Goal: Communication & Community: Share content

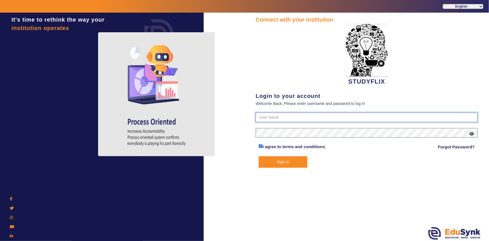
type input "6354922771"
click at [284, 163] on button "Sign In" at bounding box center [283, 161] width 49 height 11
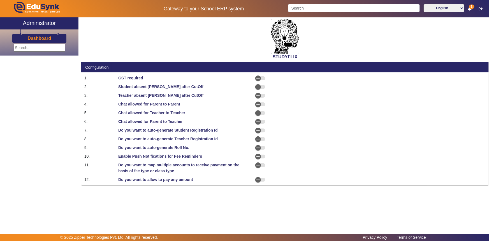
select select "AfterDueDate"
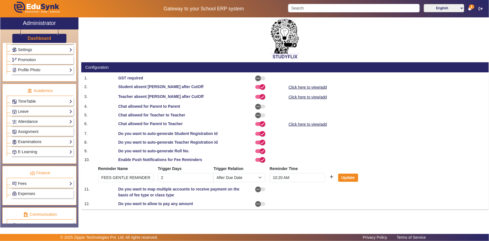
scroll to position [228, 0]
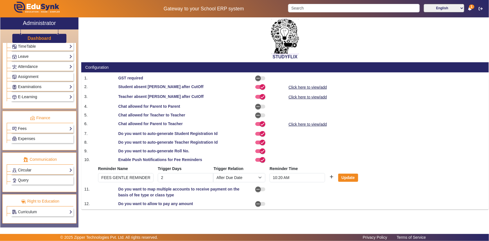
click at [27, 171] on link "Circular" at bounding box center [42, 170] width 60 height 6
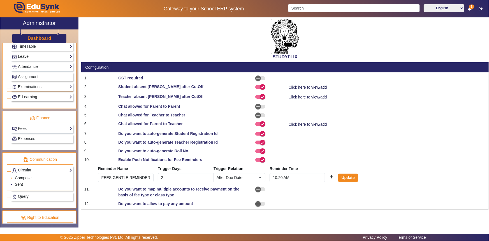
click at [21, 177] on link "Compose" at bounding box center [23, 178] width 17 height 4
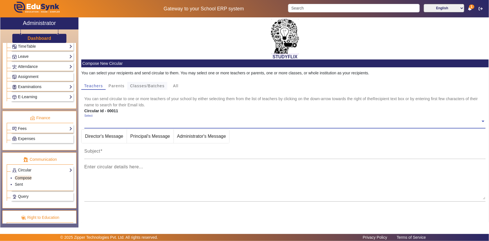
click at [139, 87] on span "Classes/Batches" at bounding box center [147, 86] width 34 height 4
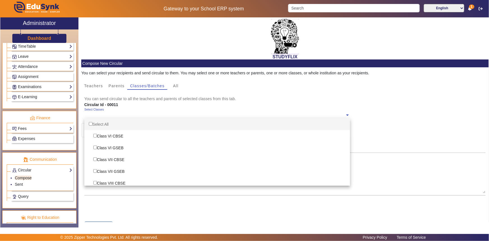
click at [92, 118] on ng-select "Select Classes Select All Class VI CBSE Class VI GSEB Class VII CBSE Class VII …" at bounding box center [217, 115] width 266 height 15
click at [93, 123] on div "Select All" at bounding box center [217, 124] width 266 height 12
checkbox input "true"
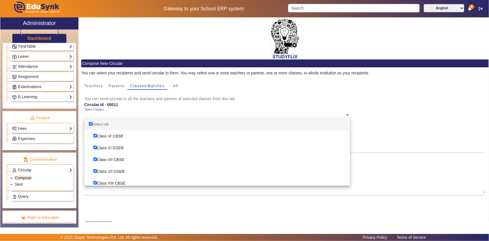
checkbox input "true"
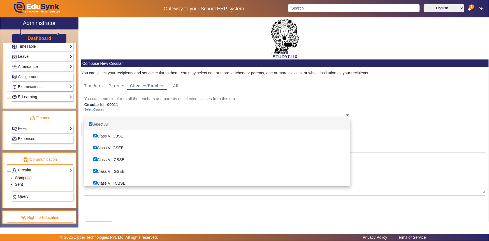
checkbox input "true"
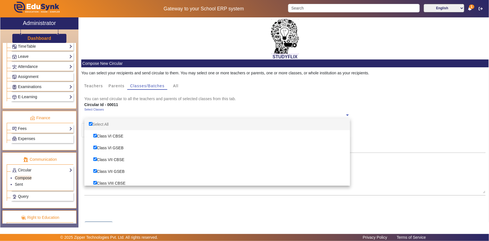
checkbox input "true"
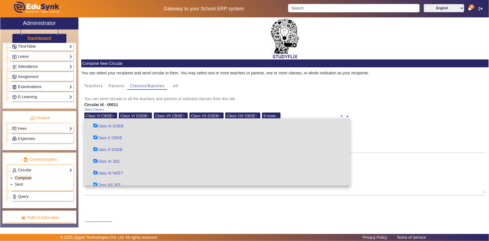
scroll to position [109, 0]
click at [106, 193] on div "Enter circular details here..." at bounding box center [285, 174] width 402 height 43
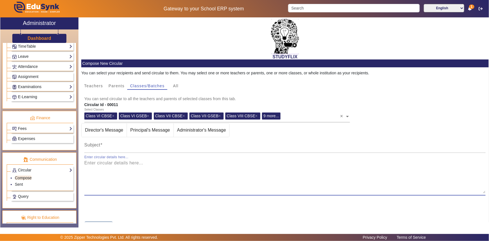
scroll to position [25, 0]
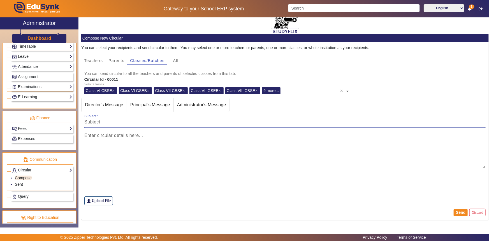
click at [110, 121] on input "Subject" at bounding box center [285, 122] width 402 height 7
type input "TIME TABLE [DATE]"
click at [109, 137] on mat-label "Enter circular details here..." at bounding box center [113, 135] width 59 height 5
click at [109, 137] on textarea "Enter circular details here..." at bounding box center [285, 151] width 402 height 34
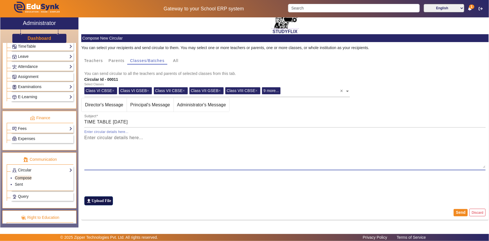
click at [100, 201] on label "file_upload Upload File" at bounding box center [98, 200] width 29 height 9
click at [0, 0] on input "file_upload Upload File" at bounding box center [0, 0] width 0 height 0
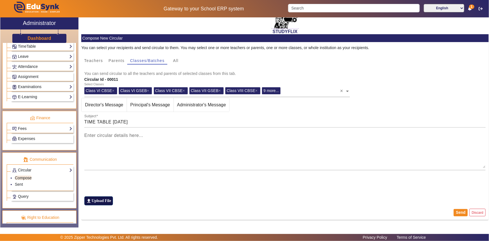
click at [101, 202] on label "file_upload Upload File" at bounding box center [98, 200] width 29 height 9
click at [0, 0] on input "file_upload Upload File" at bounding box center [0, 0] width 0 height 0
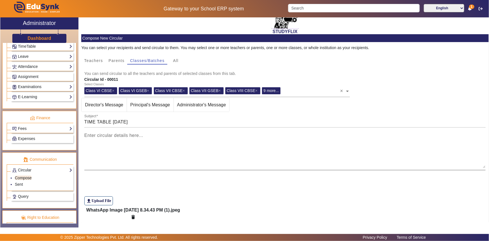
scroll to position [44, 0]
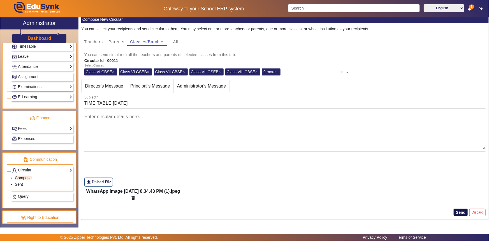
click at [459, 214] on button "Send" at bounding box center [461, 212] width 14 height 7
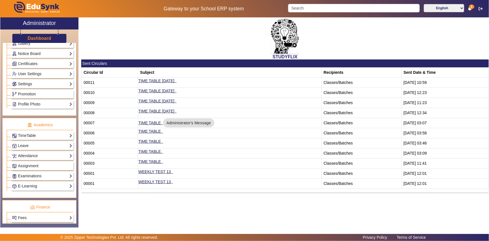
scroll to position [126, 0]
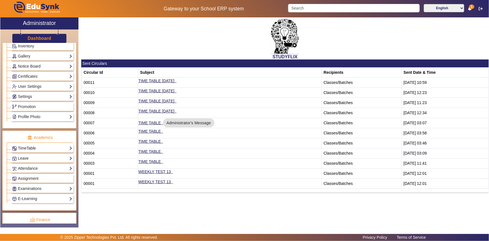
click at [22, 147] on link "TimeTable" at bounding box center [42, 148] width 60 height 6
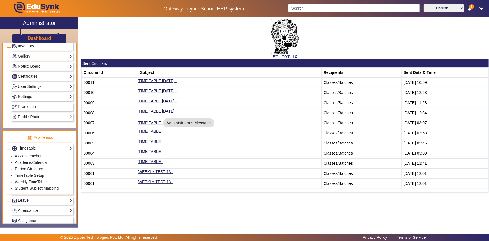
click at [31, 67] on link "Notice Board" at bounding box center [42, 66] width 60 height 6
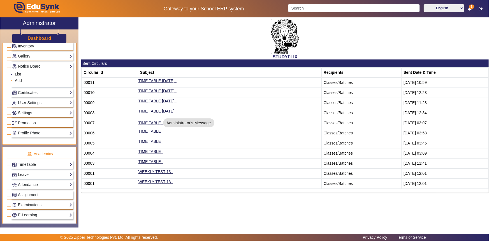
click at [20, 80] on link "Add" at bounding box center [18, 80] width 7 height 4
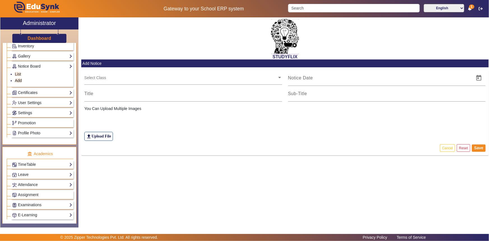
click at [120, 79] on input "text" at bounding box center [180, 77] width 193 height 5
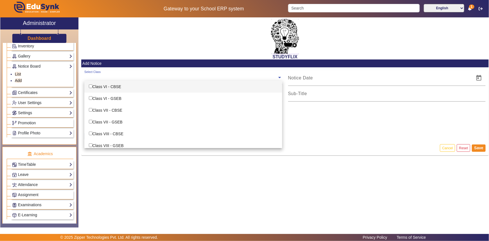
click at [115, 84] on div "Class VI - CBSE" at bounding box center [183, 87] width 198 height 12
checkbox input "true"
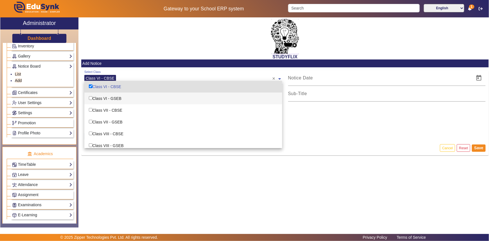
click at [111, 95] on div "Class VI - GSEB" at bounding box center [183, 99] width 198 height 12
checkbox input "true"
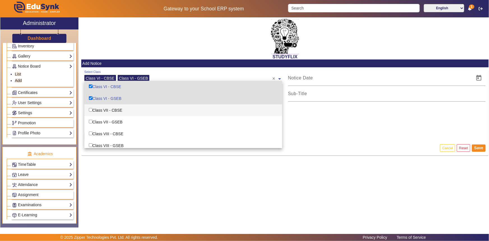
click at [107, 113] on div "Class VII - CBSE" at bounding box center [183, 110] width 198 height 12
checkbox input "true"
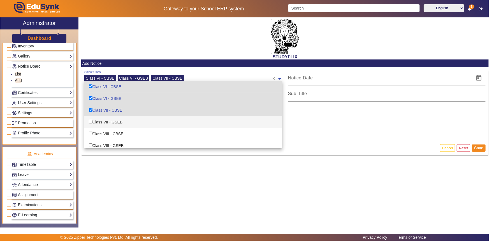
click at [105, 120] on div "Class VII - GSEB" at bounding box center [183, 122] width 198 height 12
checkbox input "true"
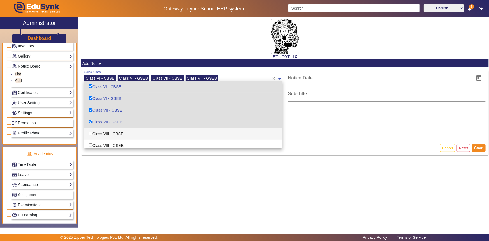
click at [102, 135] on div "Class VIII - CBSE" at bounding box center [183, 134] width 198 height 12
checkbox input "true"
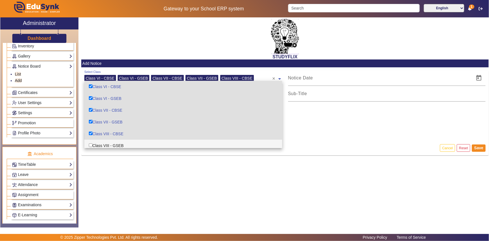
click at [103, 143] on div "Class VIII - GSEB" at bounding box center [183, 146] width 198 height 12
checkbox input "true"
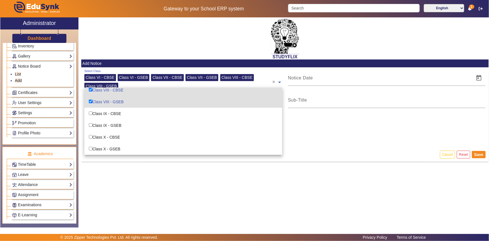
scroll to position [51, 0]
click at [106, 123] on div "Class IX - GSEB" at bounding box center [183, 125] width 198 height 12
checkbox input "true"
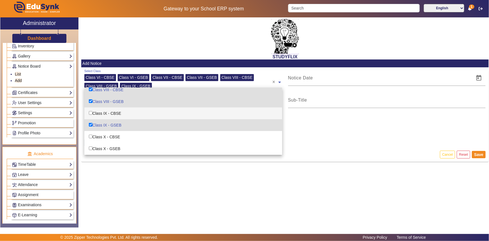
click at [106, 112] on div "Class IX - CBSE" at bounding box center [183, 113] width 198 height 12
checkbox input "true"
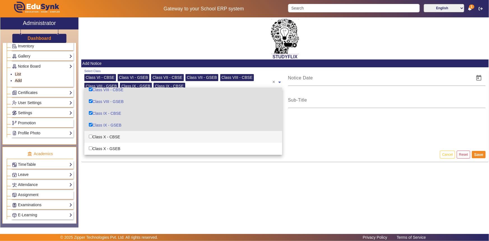
click at [106, 137] on div "Class X - CBSE" at bounding box center [183, 137] width 198 height 12
checkbox input "true"
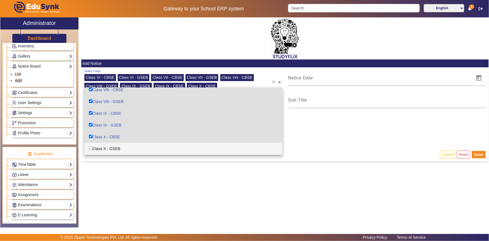
click at [104, 145] on div "Class X - GSEB" at bounding box center [183, 149] width 198 height 12
checkbox input "true"
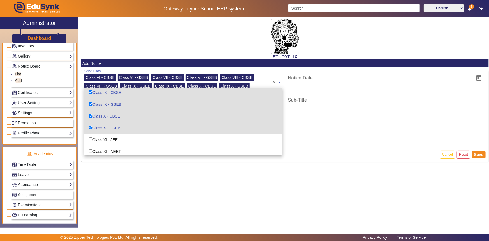
scroll to position [98, 0]
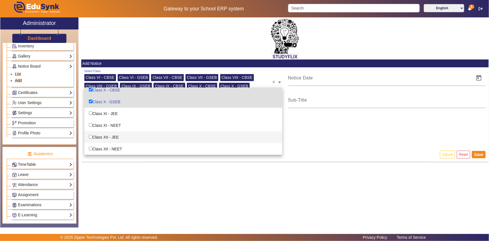
click at [103, 138] on div "Class XII - JEE" at bounding box center [183, 137] width 198 height 12
checkbox input "true"
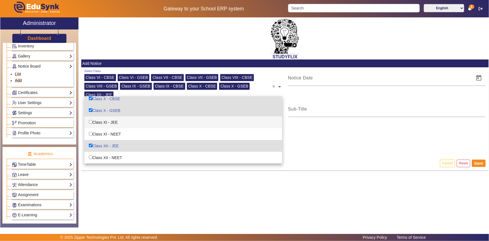
click at [103, 123] on div "Class XI - JEE" at bounding box center [183, 122] width 198 height 12
checkbox input "true"
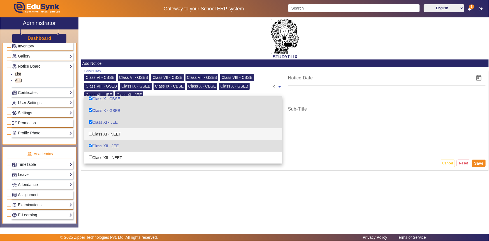
click at [103, 137] on div "Class XI - NEET" at bounding box center [183, 134] width 198 height 12
checkbox input "true"
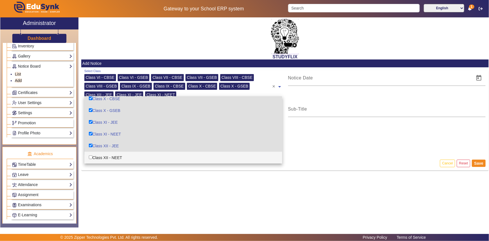
click at [107, 161] on div "Class XII - NEET" at bounding box center [183, 158] width 198 height 12
checkbox input "true"
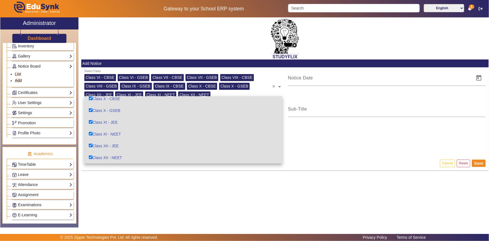
click at [294, 141] on div "file_upload Upload File" at bounding box center [285, 141] width 402 height 29
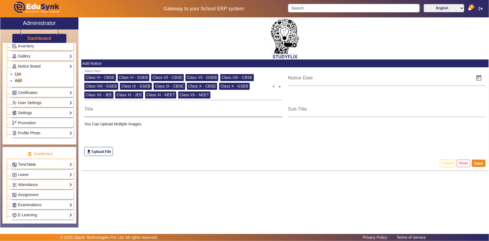
click at [200, 113] on div at bounding box center [183, 109] width 198 height 16
type input "TIME TABLE"
click at [104, 150] on label "file_upload Upload File" at bounding box center [98, 151] width 29 height 9
click at [0, 0] on input "file_upload Upload File" at bounding box center [0, 0] width 0 height 0
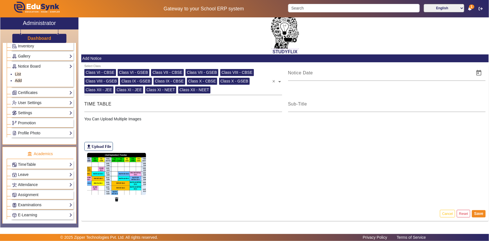
scroll to position [6, 0]
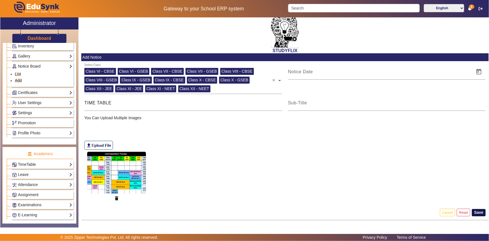
click at [472, 213] on button "Save" at bounding box center [479, 212] width 14 height 7
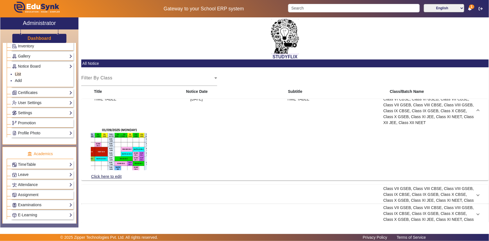
click at [477, 109] on span at bounding box center [478, 111] width 2 height 6
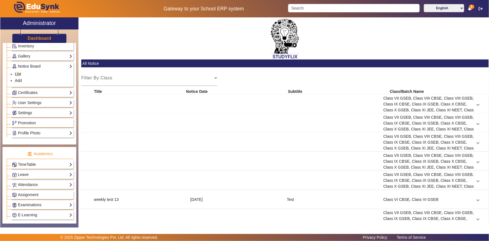
click at [277, 150] on div "[DATE]" at bounding box center [236, 142] width 96 height 29
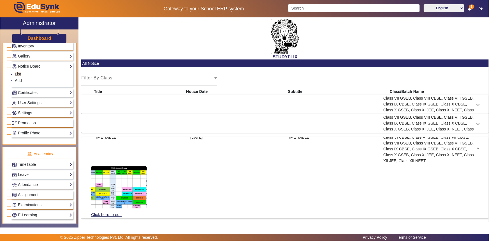
click at [277, 151] on div "[DATE]" at bounding box center [236, 148] width 96 height 29
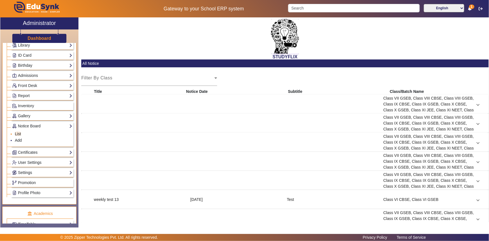
scroll to position [75, 0]
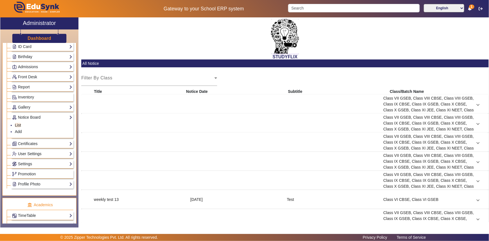
click at [29, 156] on link "User Settings" at bounding box center [42, 154] width 60 height 6
click at [20, 144] on link "Roles" at bounding box center [20, 145] width 10 height 4
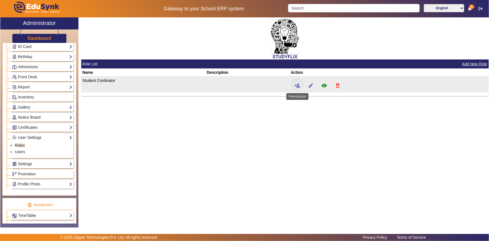
click at [301, 84] on span at bounding box center [297, 84] width 13 height 13
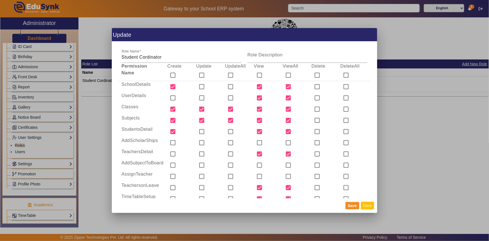
click at [365, 206] on button "Close" at bounding box center [367, 206] width 13 height 8
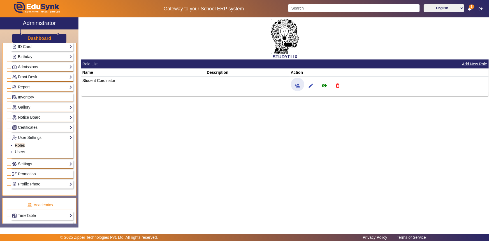
click at [33, 165] on link "Settings" at bounding box center [42, 164] width 60 height 6
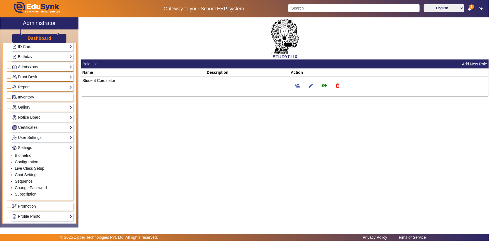
click at [19, 155] on link "Biometric" at bounding box center [23, 155] width 16 height 4
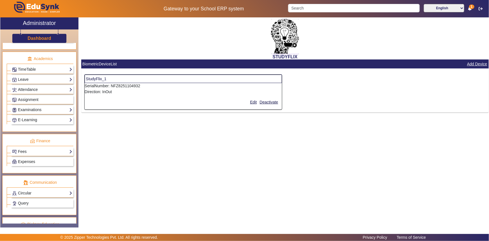
scroll to position [277, 0]
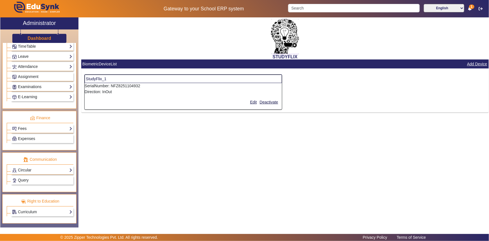
click at [140, 133] on div "STUDYFLIX BiometricDeviceList Add Device StudyFlix_1 SerialNumber: NFZ825110493…" at bounding box center [284, 119] width 410 height 204
click at [38, 87] on link "Examinations" at bounding box center [42, 87] width 60 height 6
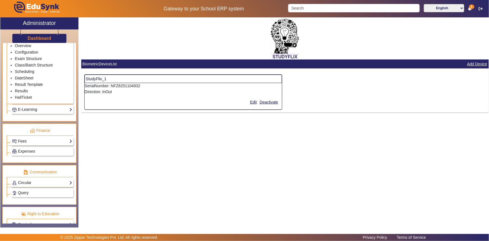
scroll to position [228, 0]
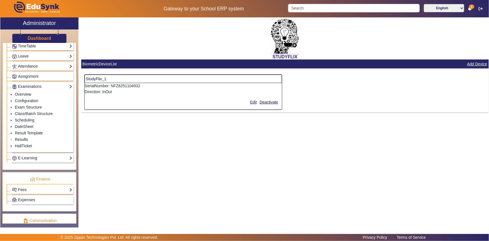
click at [22, 141] on link "Results" at bounding box center [21, 139] width 13 height 4
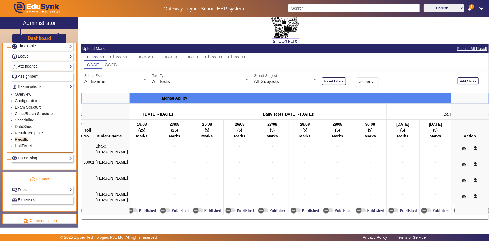
scroll to position [0, 5905]
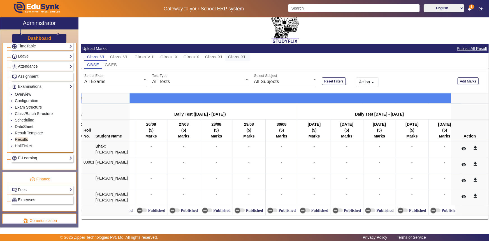
click at [234, 55] on span "Class XII" at bounding box center [237, 57] width 19 height 4
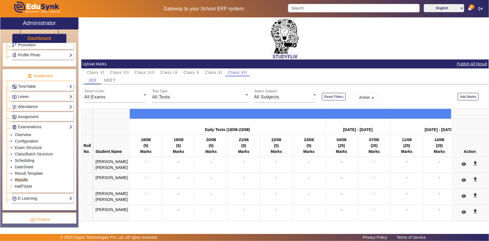
scroll to position [239, 0]
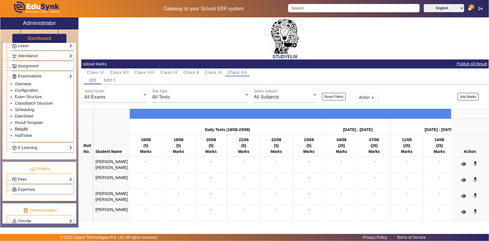
click at [22, 179] on link "Fees" at bounding box center [42, 179] width 60 height 6
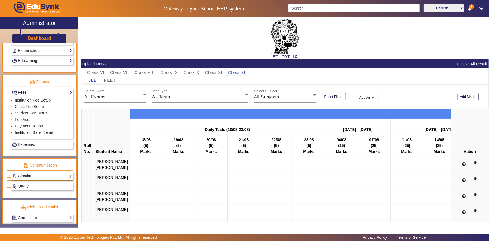
scroll to position [270, 0]
